Goal: Find specific page/section: Find specific page/section

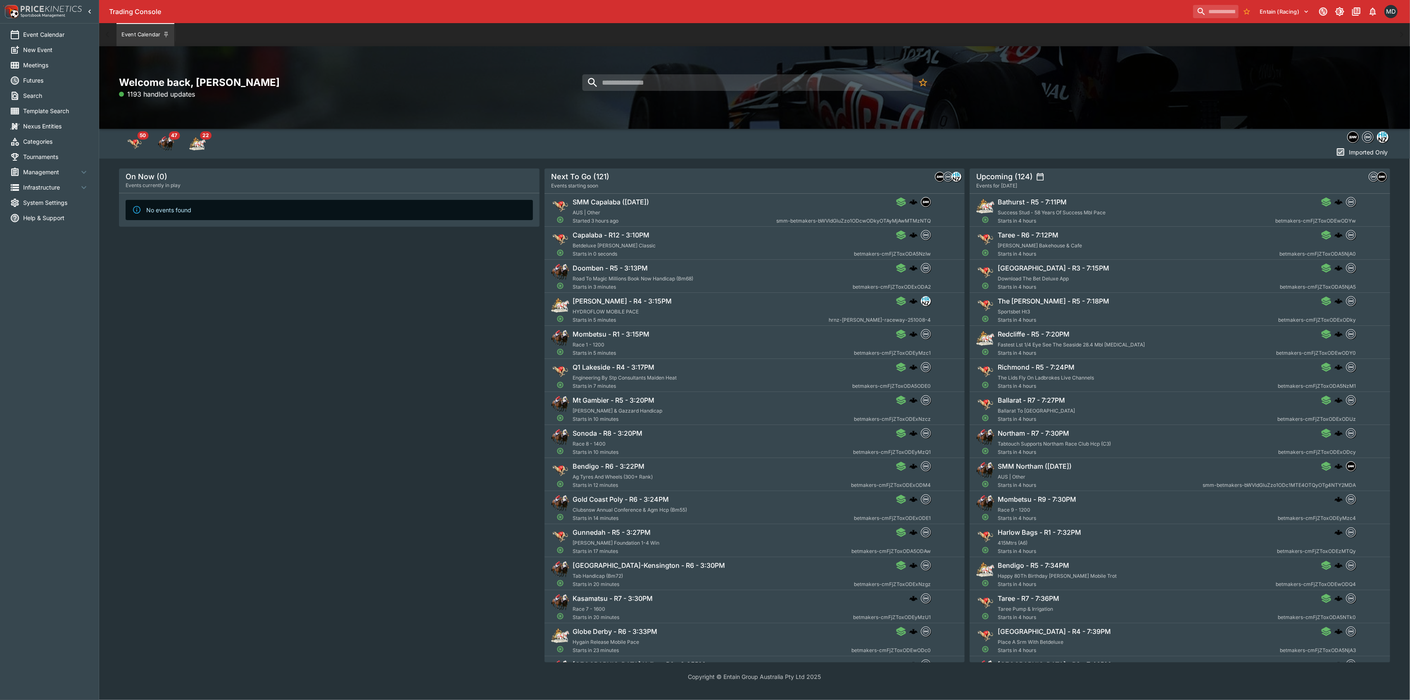
click at [36, 168] on span "Management" at bounding box center [51, 172] width 56 height 9
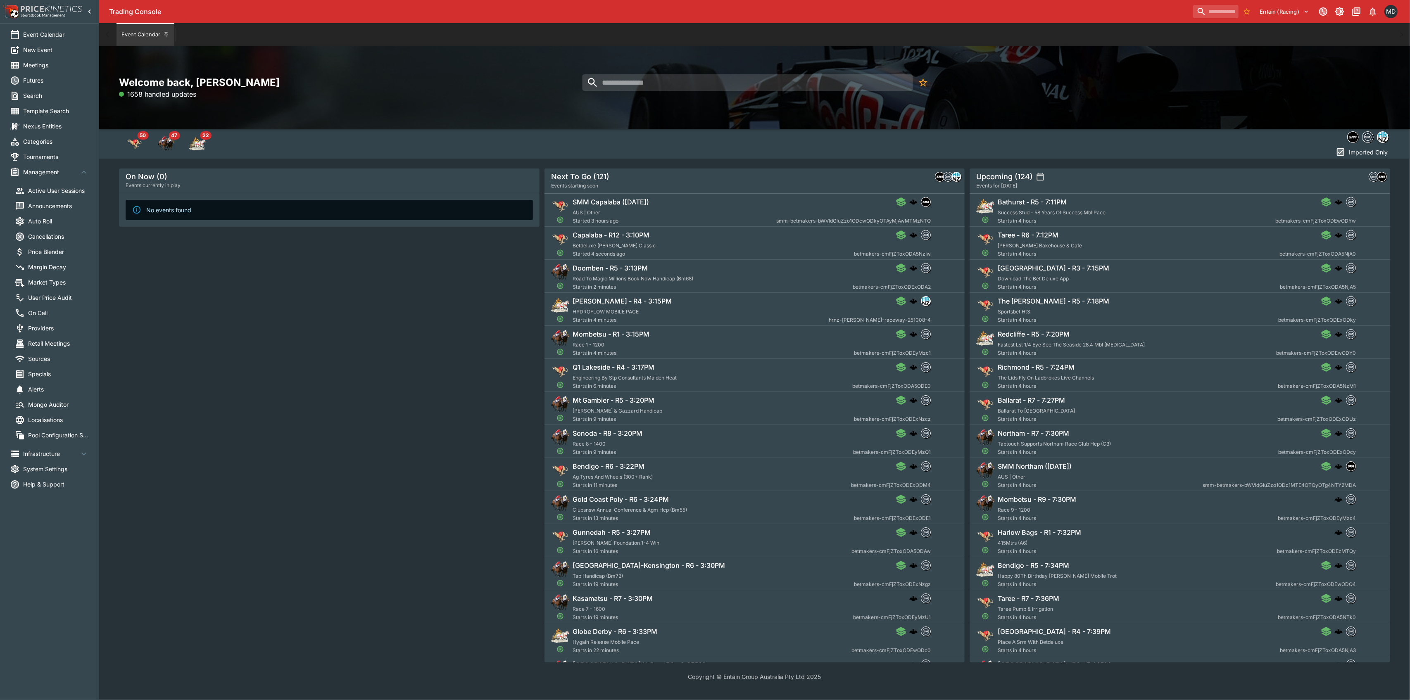
click at [49, 221] on span "Auto Roll" at bounding box center [58, 221] width 61 height 9
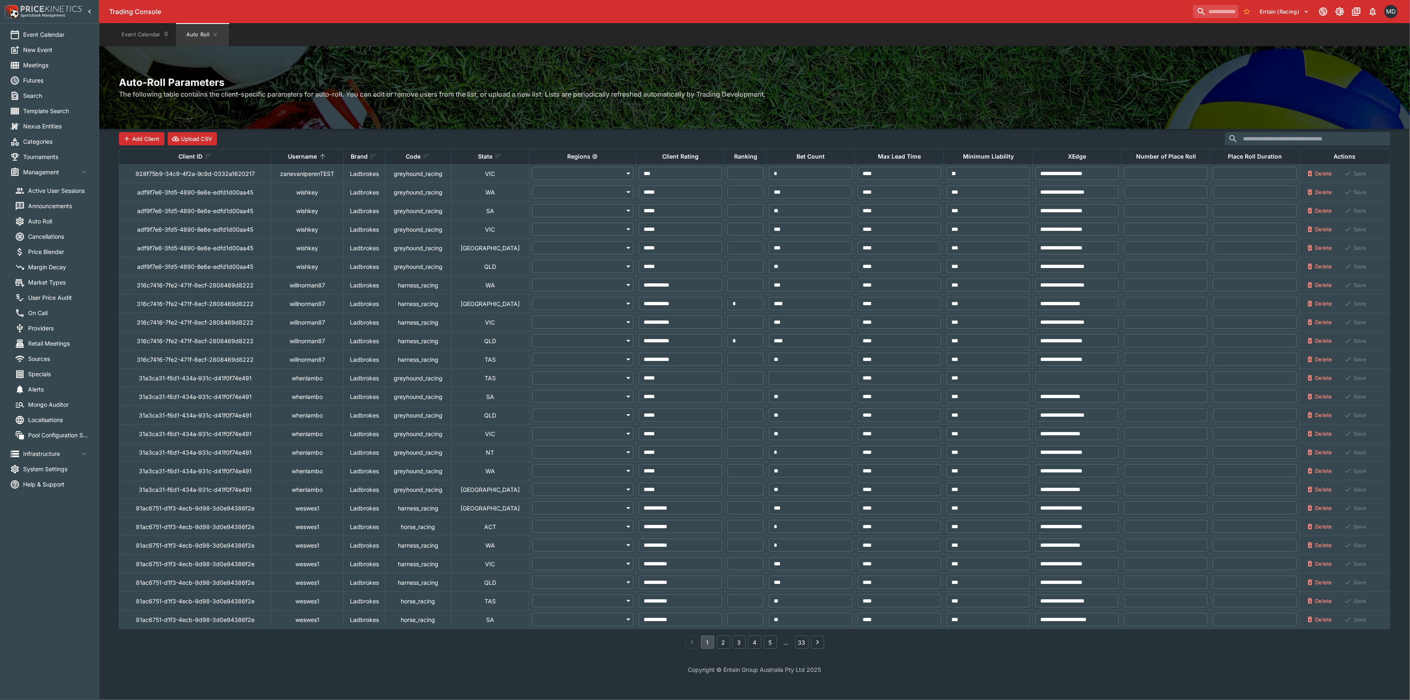
click at [725, 158] on th "Ranking" at bounding box center [745, 156] width 41 height 15
click at [722, 644] on button "2" at bounding box center [723, 642] width 13 height 13
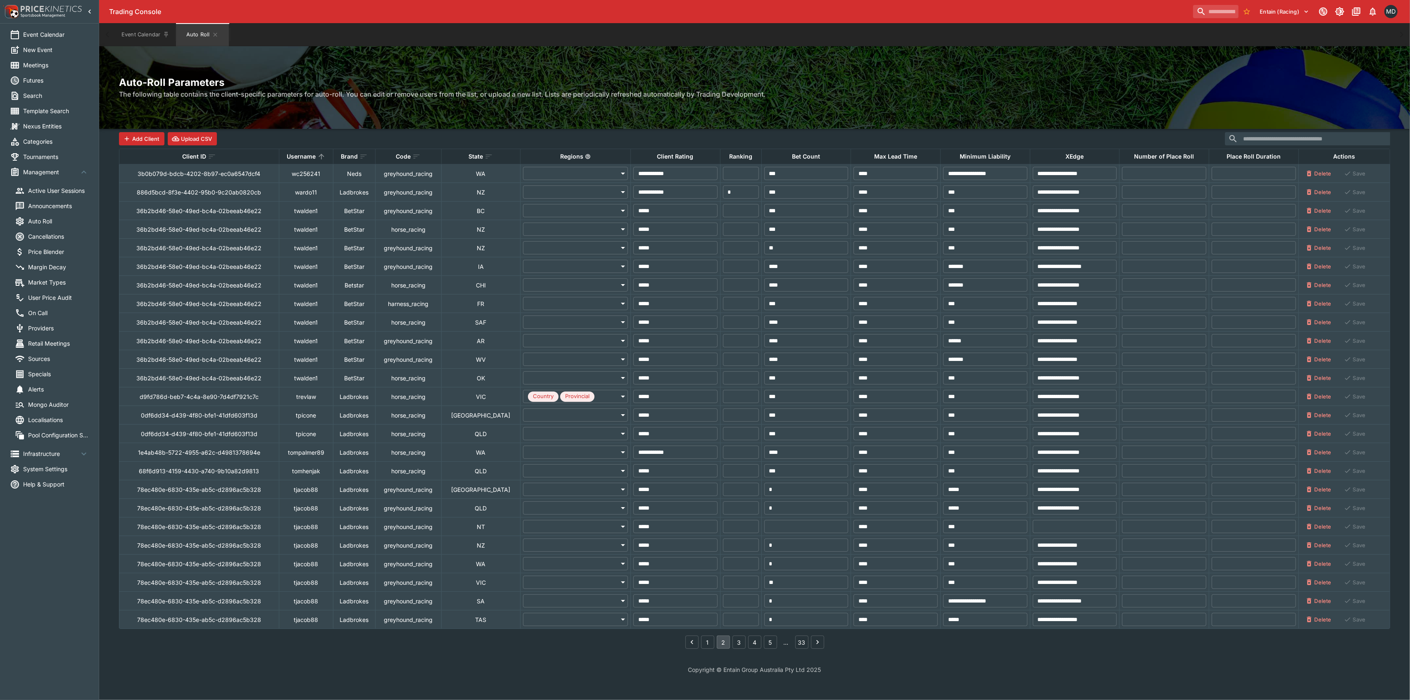
click at [722, 647] on button "2" at bounding box center [723, 642] width 13 height 13
click at [740, 644] on button "3" at bounding box center [738, 642] width 13 height 13
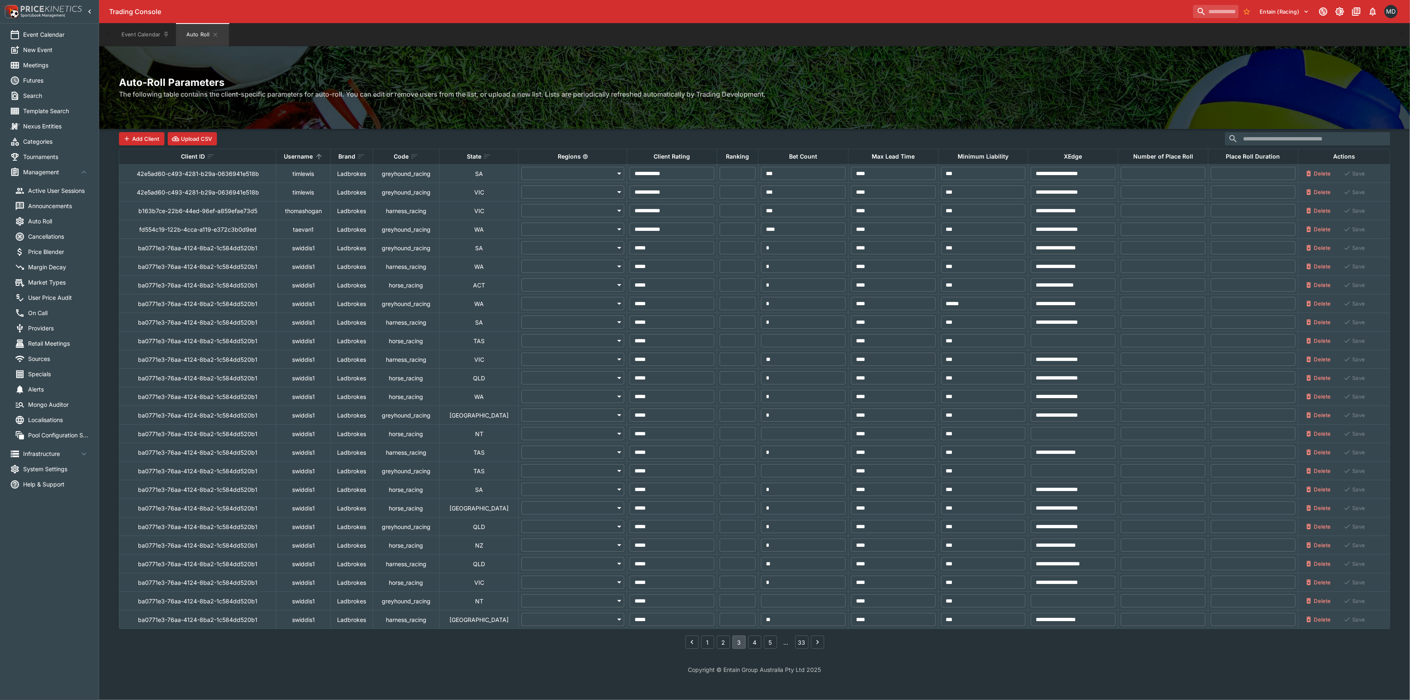
click at [748, 642] on li "4" at bounding box center [755, 642] width 16 height 13
click at [752, 643] on button "4" at bounding box center [754, 642] width 13 height 13
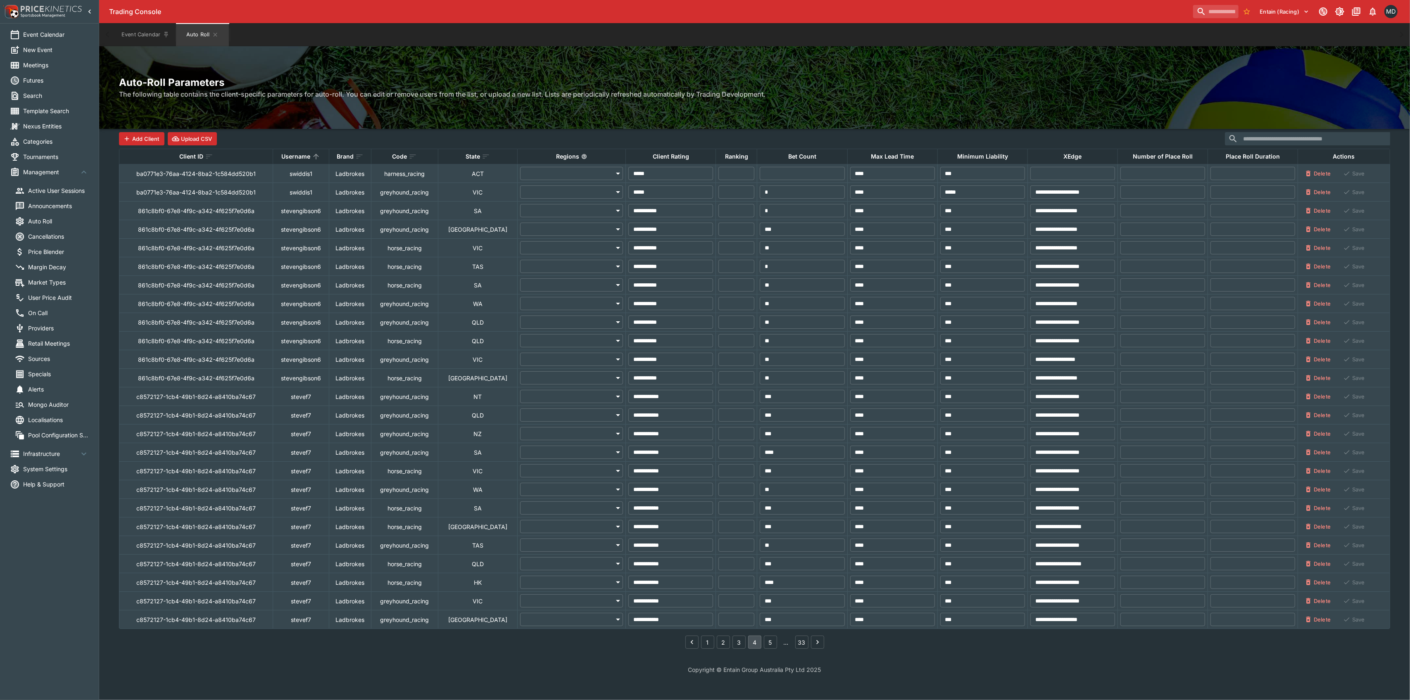
click at [766, 642] on button "5" at bounding box center [770, 642] width 13 height 13
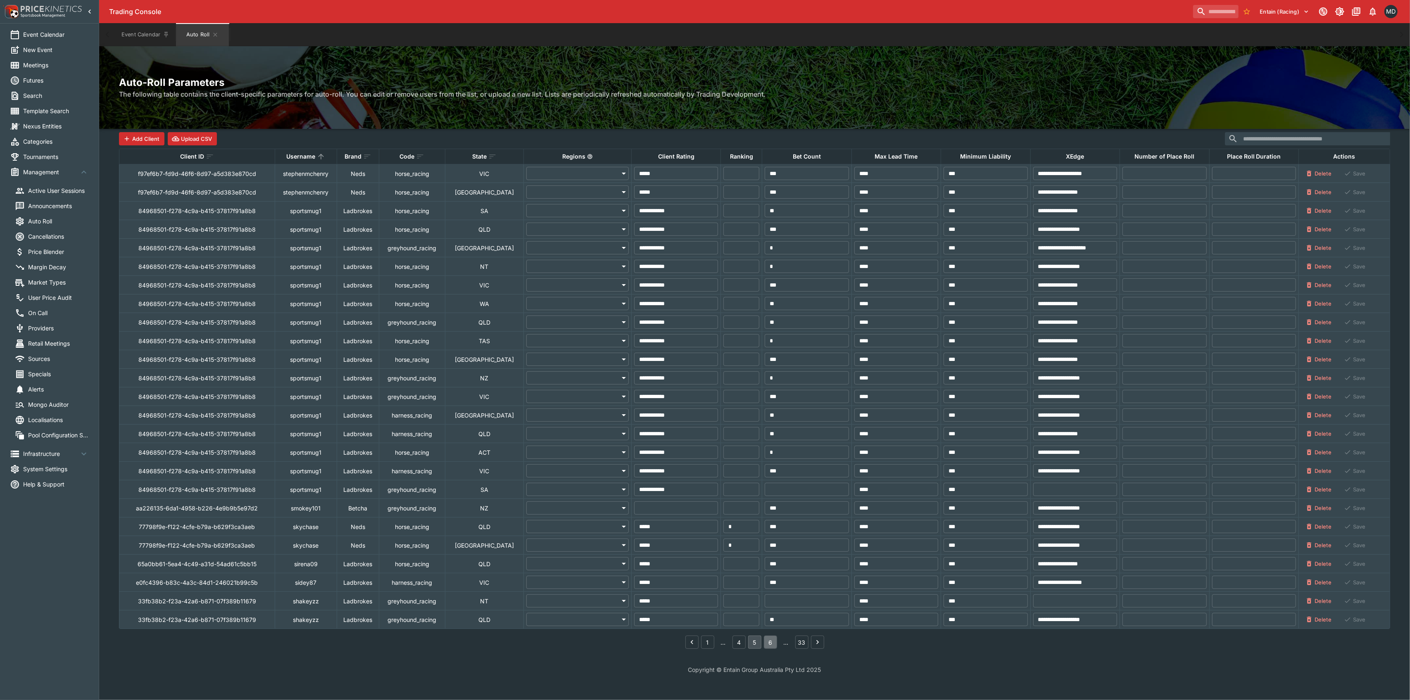
click at [771, 644] on button "6" at bounding box center [770, 642] width 13 height 13
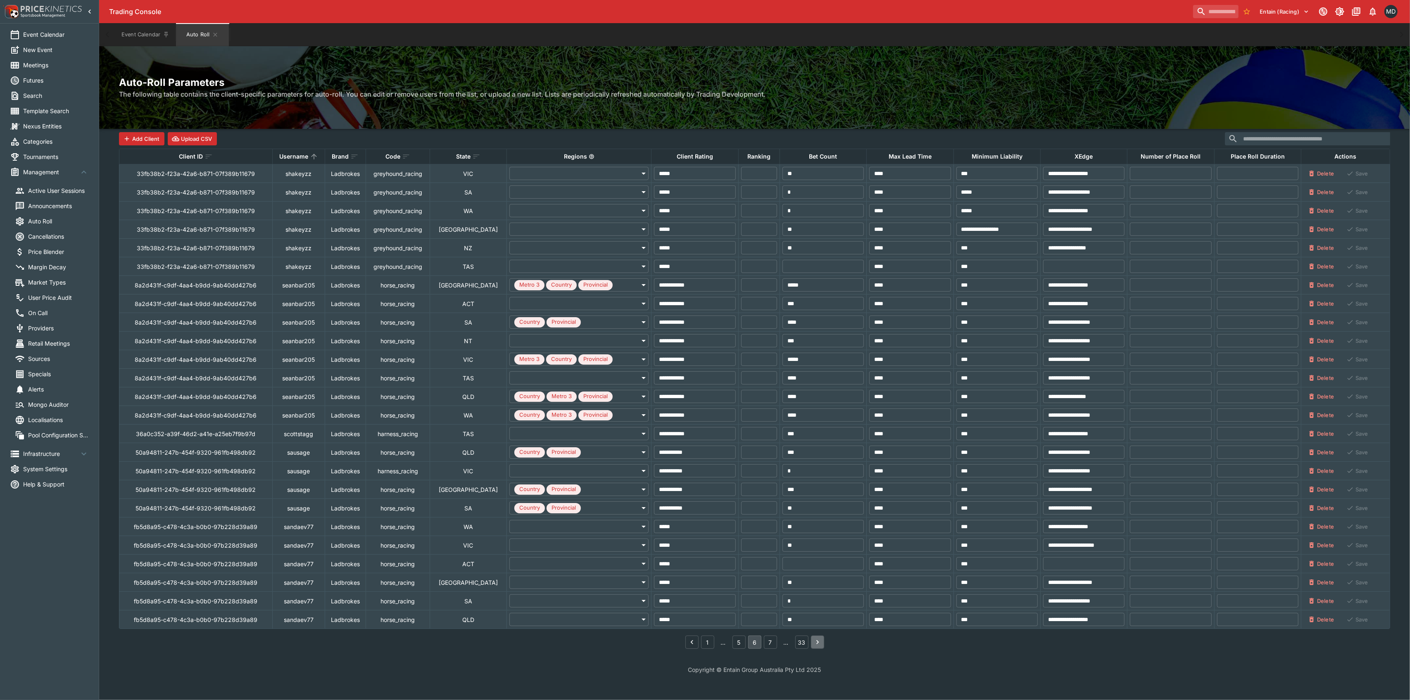
click at [815, 644] on icon "Go to next page" at bounding box center [817, 642] width 8 height 8
